Goal: Browse casually

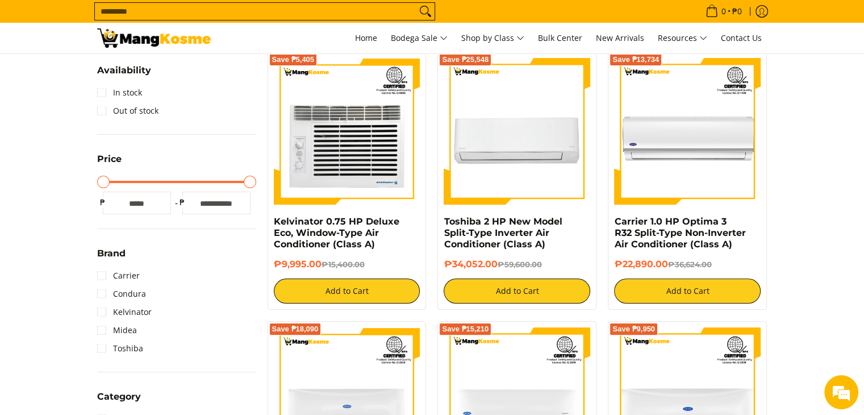
scroll to position [210, 0]
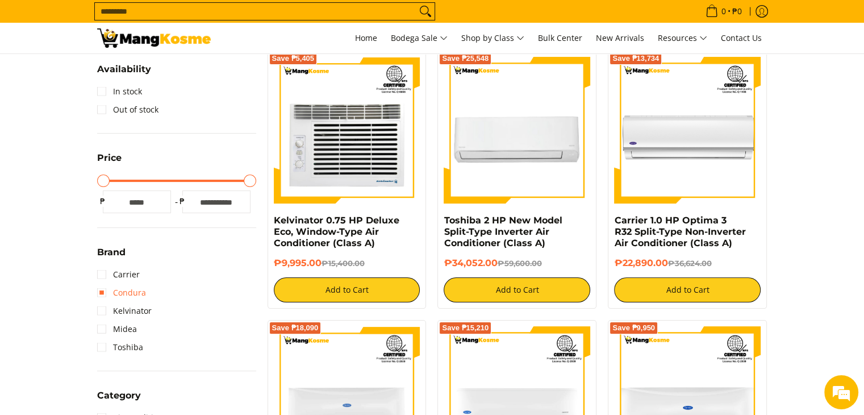
click at [104, 288] on link "Condura" at bounding box center [121, 293] width 49 height 18
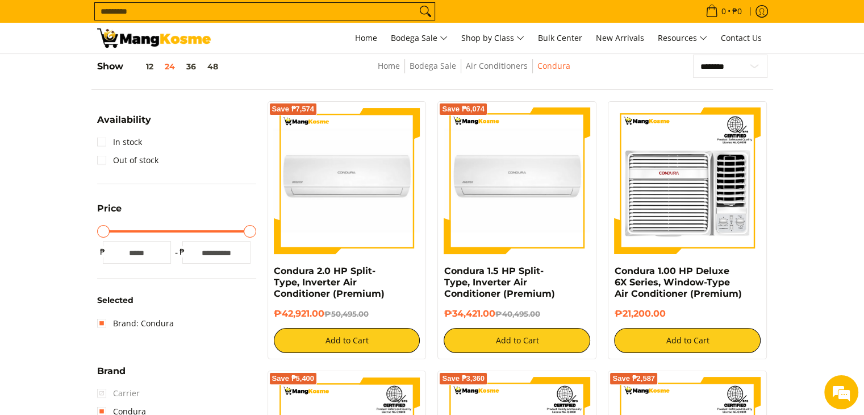
scroll to position [210, 0]
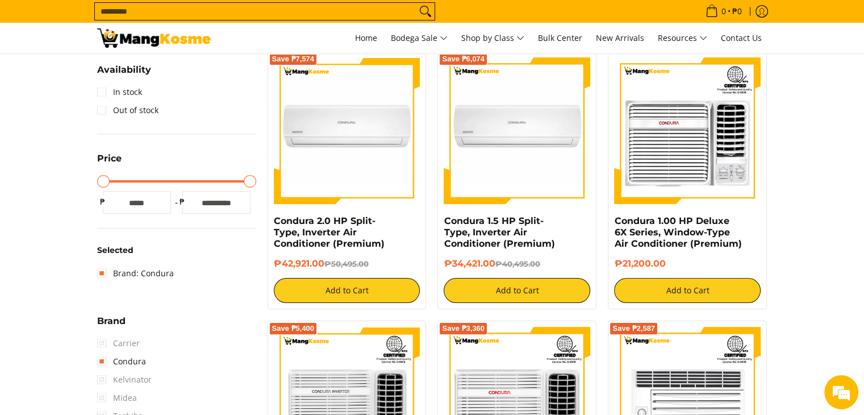
click at [102, 341] on span "Carrier" at bounding box center [118, 343] width 43 height 18
click at [101, 269] on link "Brand: Condura" at bounding box center [135, 273] width 77 height 18
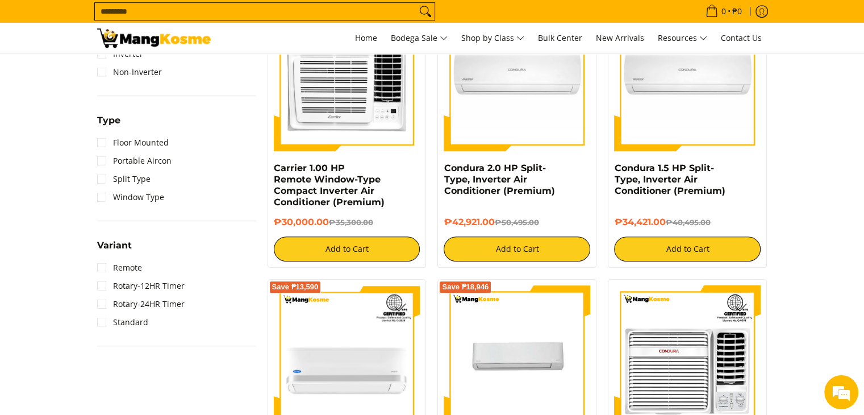
scroll to position [802, 0]
